Goal: Find specific page/section: Find specific page/section

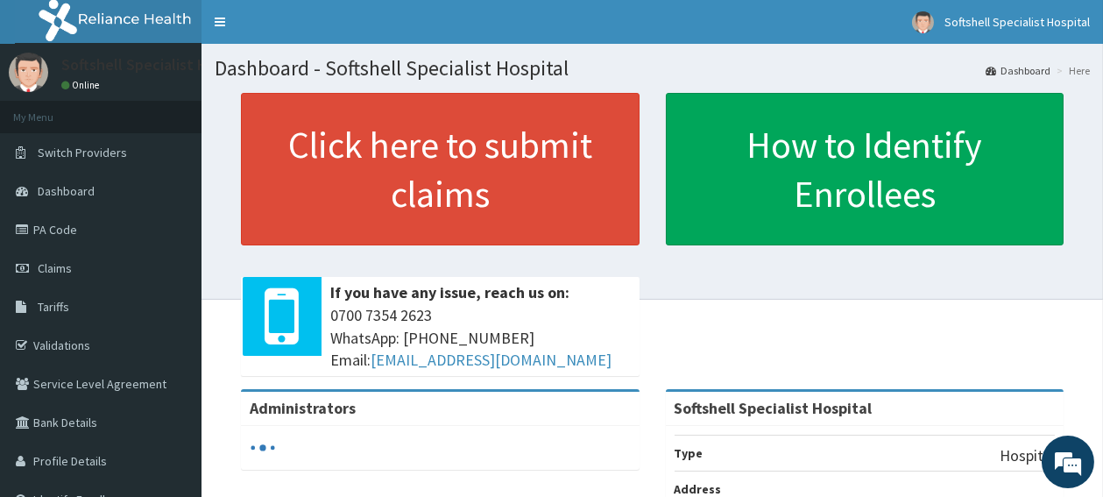
click at [59, 336] on link "Validations" at bounding box center [100, 345] width 201 height 39
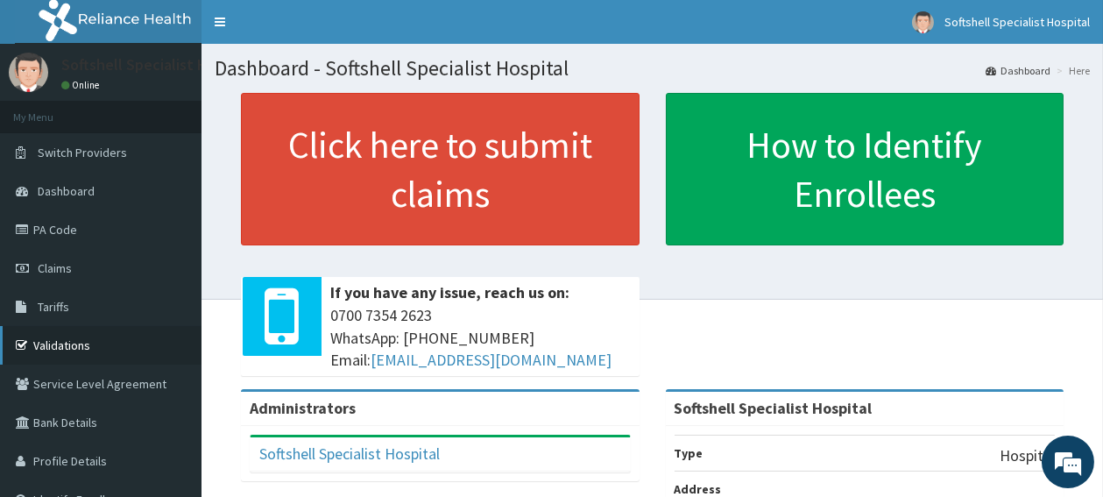
click at [89, 342] on link "Validations" at bounding box center [100, 345] width 201 height 39
click at [71, 348] on link "Validations" at bounding box center [100, 345] width 201 height 39
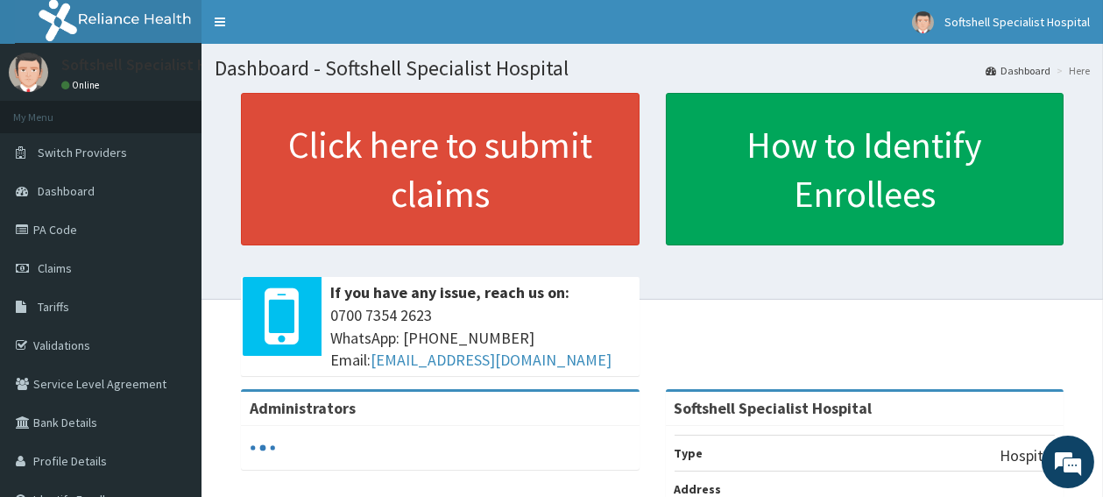
click at [72, 235] on link "PA Code" at bounding box center [100, 229] width 201 height 39
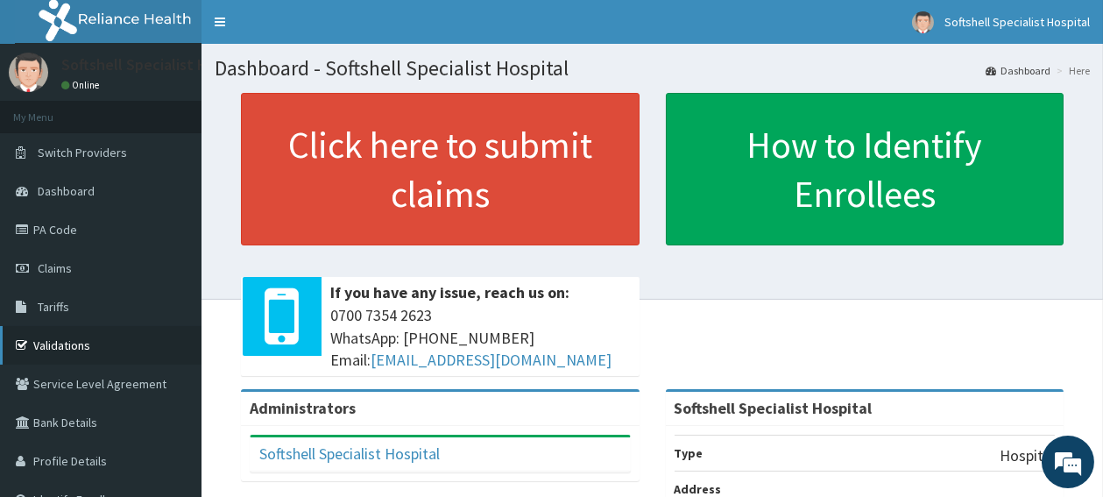
click at [62, 342] on link "Validations" at bounding box center [100, 345] width 201 height 39
